Goal: Communication & Community: Ask a question

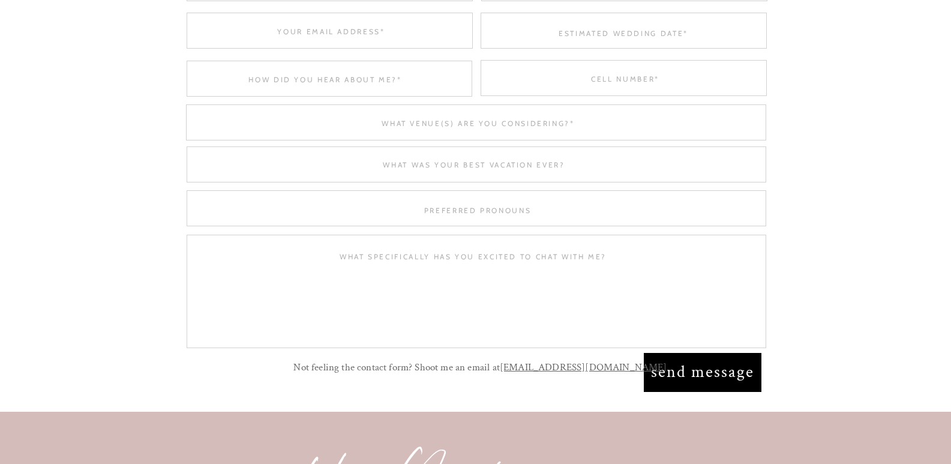
scroll to position [5674, 0]
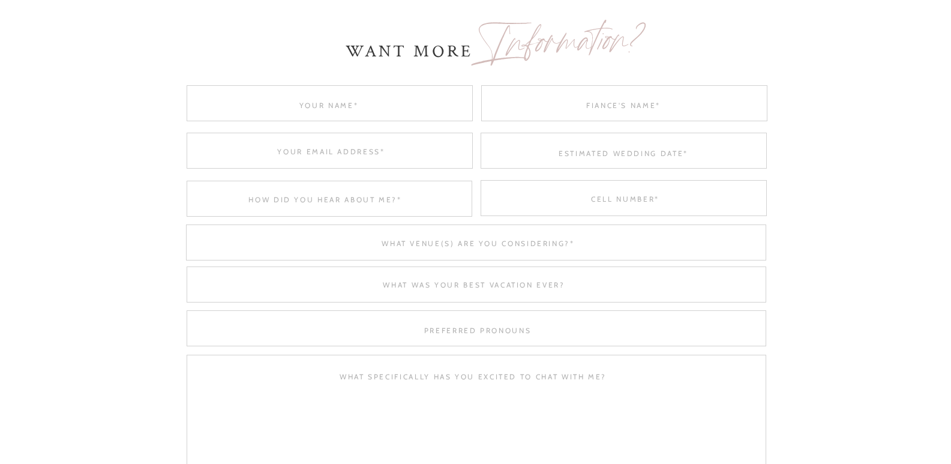
click at [341, 116] on div at bounding box center [330, 103] width 286 height 36
click at [342, 104] on textarea at bounding box center [329, 104] width 286 height 9
type textarea "[PERSON_NAME]"
click at [624, 104] on textarea at bounding box center [623, 104] width 286 height 9
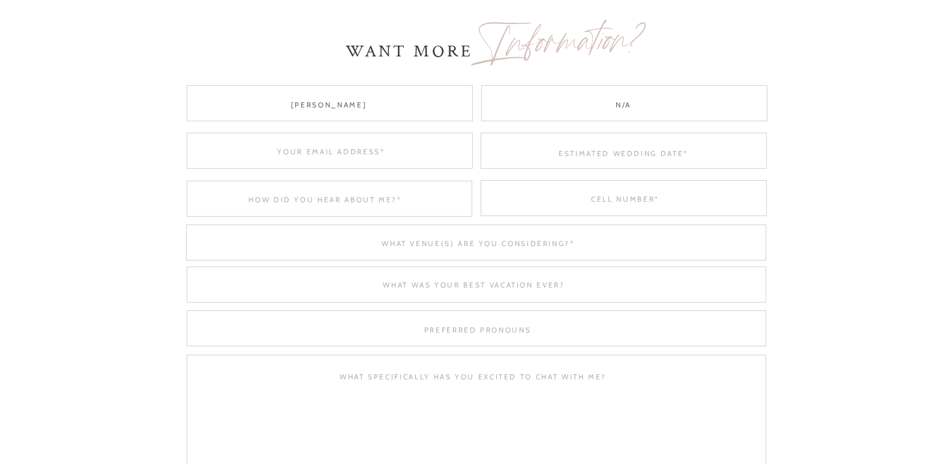
type textarea "N/A"
click at [365, 148] on textarea at bounding box center [331, 150] width 286 height 9
type textarea "[PERSON_NAME][EMAIL_ADDRESS][DOMAIN_NAME]"
click at [634, 154] on textarea at bounding box center [623, 152] width 286 height 9
type textarea "[DATE]"
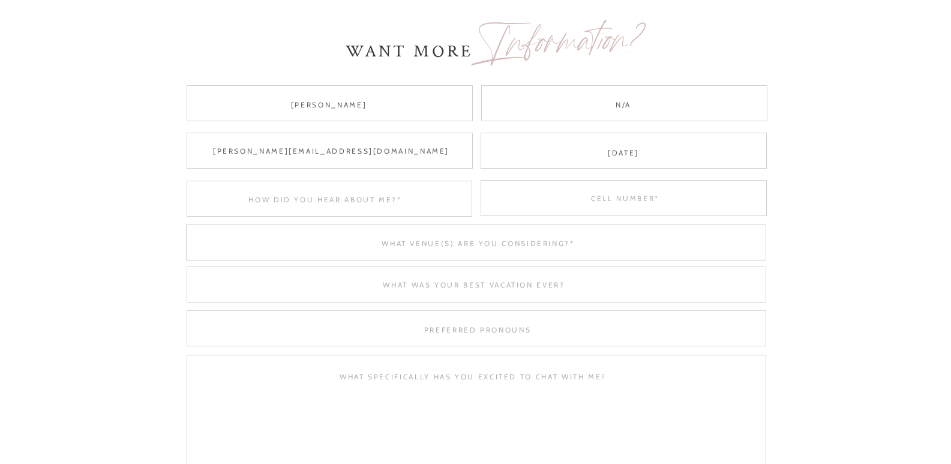
click at [342, 205] on div at bounding box center [330, 199] width 286 height 36
click at [343, 202] on textarea at bounding box center [325, 198] width 285 height 9
type textarea "Google search"
click at [644, 194] on textarea at bounding box center [625, 198] width 286 height 9
type textarea "9999159560"
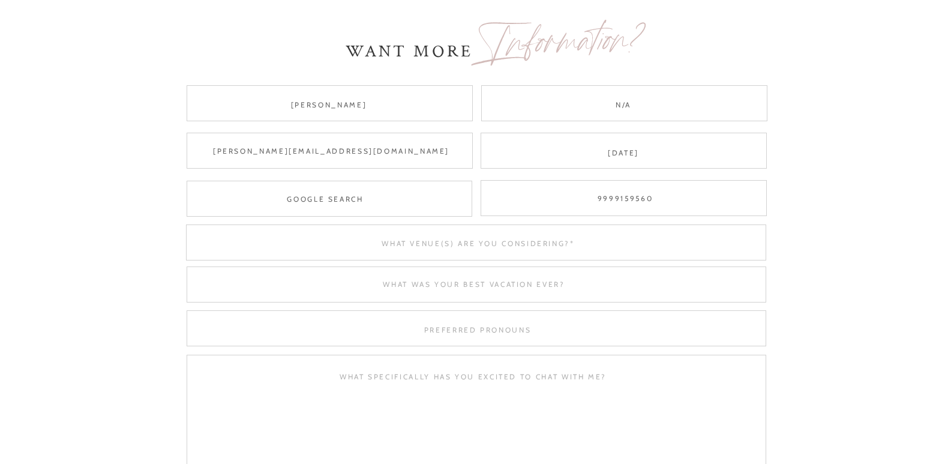
click at [441, 246] on textarea at bounding box center [478, 242] width 575 height 9
type textarea "V"
type textarea "Cary city"
click at [467, 283] on textarea at bounding box center [474, 284] width 575 height 9
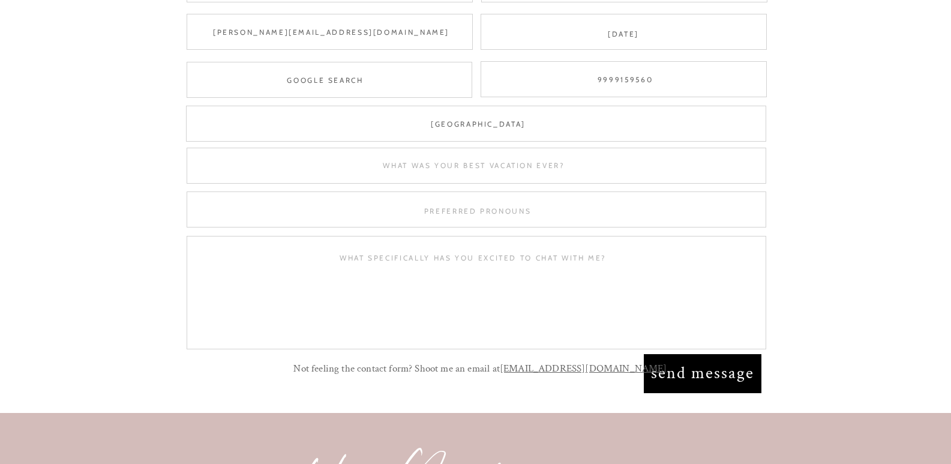
scroll to position [5794, 0]
click at [506, 211] on textarea at bounding box center [478, 209] width 286 height 9
type textarea "He/his"
click at [498, 260] on textarea at bounding box center [473, 295] width 551 height 88
paste textarea "Good Morning! This is John in ImagesIndia Dotnet, a graphic design company loca…"
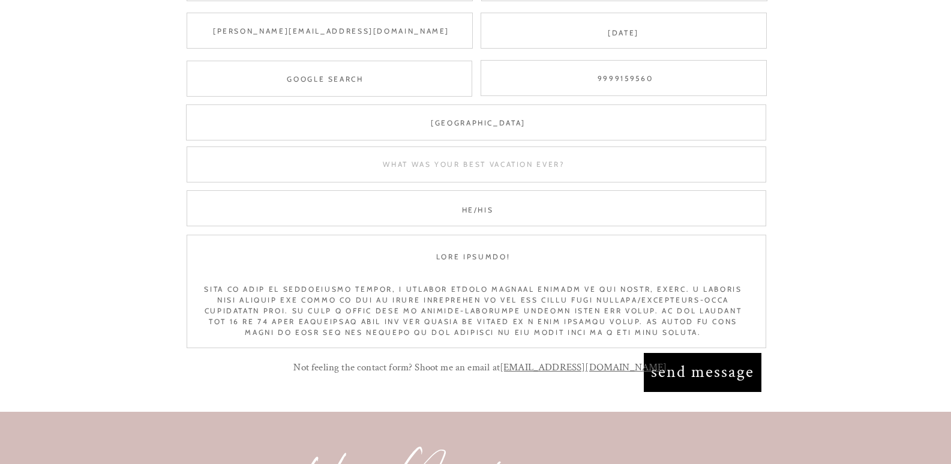
scroll to position [666, 0]
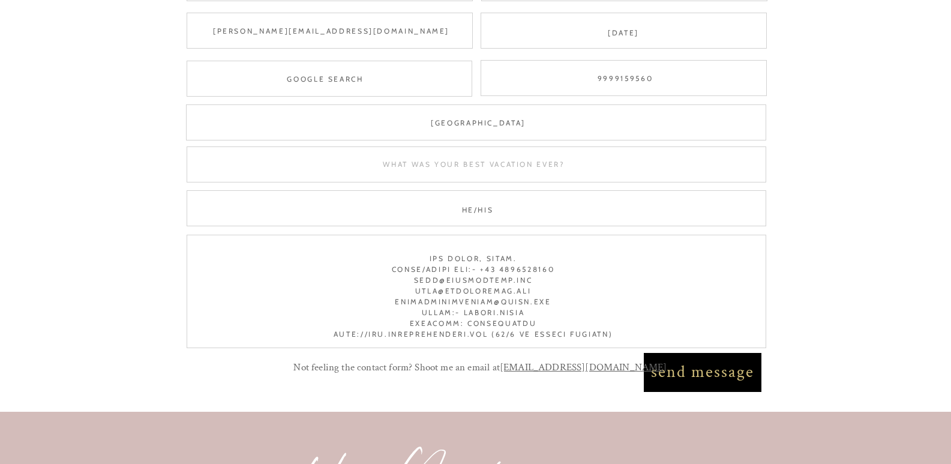
type textarea "Good Morning! This is John in ImagesIndia Dotnet, a graphic design company loca…"
click at [705, 374] on nav "send message" at bounding box center [702, 372] width 107 height 26
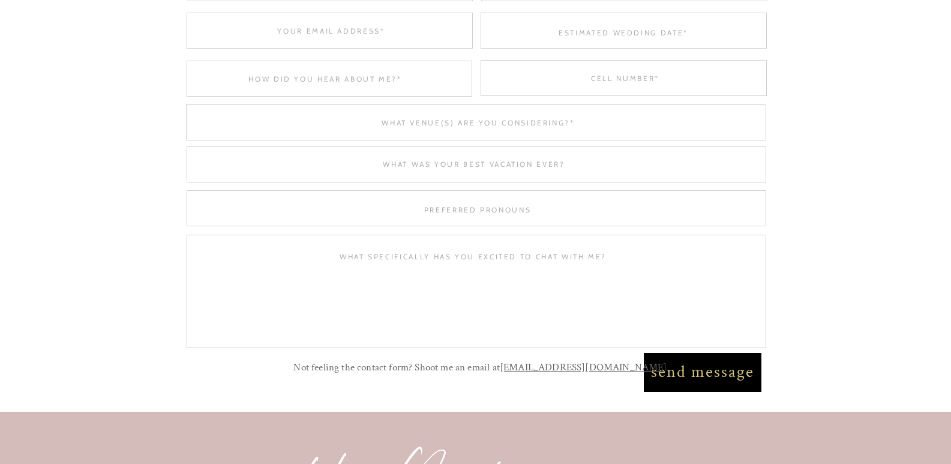
scroll to position [0, 0]
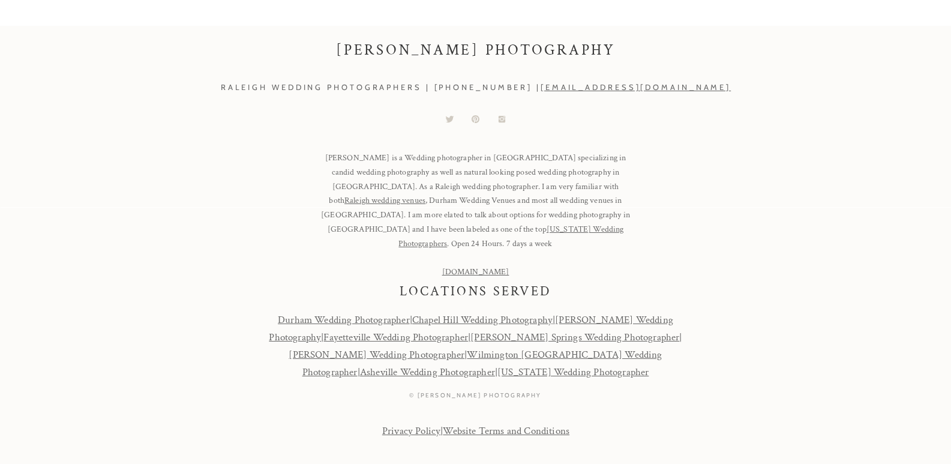
scroll to position [1320, 0]
